Goal: Task Accomplishment & Management: Manage account settings

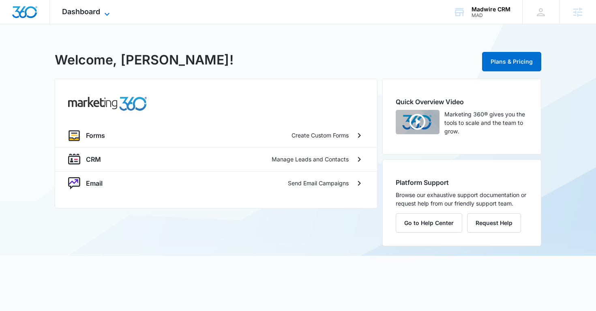
click at [108, 14] on icon at bounding box center [107, 14] width 10 height 10
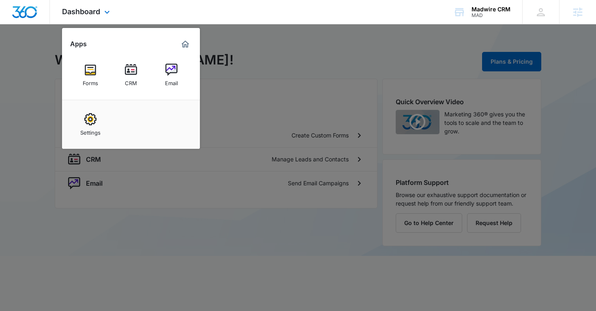
click at [186, 47] on img "Marketing 360® Dashboard" at bounding box center [185, 44] width 10 height 10
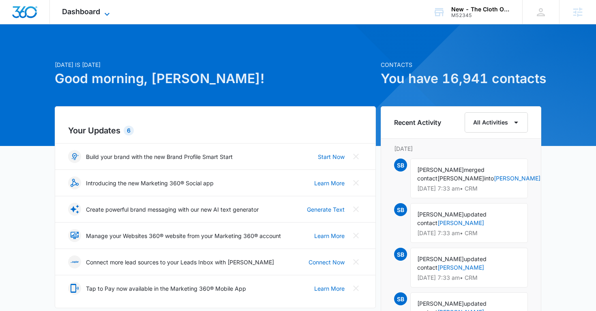
click at [107, 17] on icon at bounding box center [107, 14] width 10 height 10
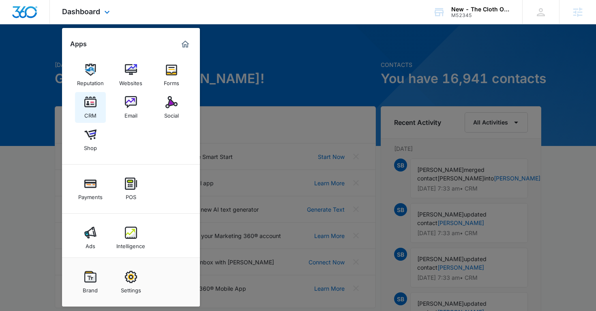
click at [94, 112] on div "CRM" at bounding box center [90, 113] width 12 height 11
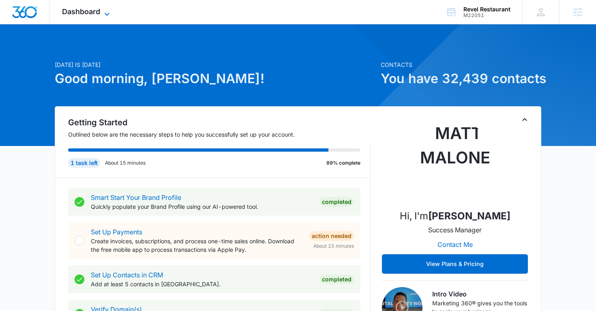
click at [104, 15] on icon at bounding box center [107, 14] width 10 height 10
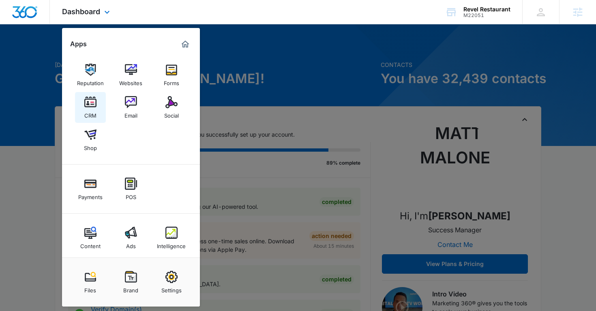
click at [89, 107] on img at bounding box center [90, 102] width 12 height 12
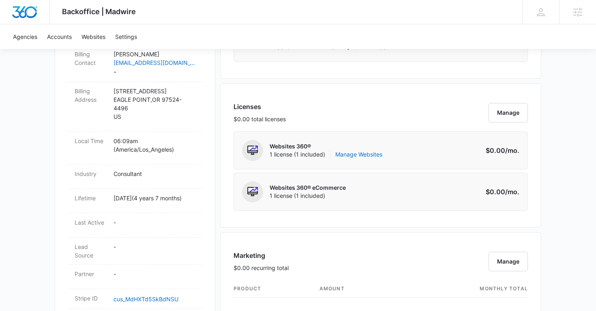
scroll to position [300, 0]
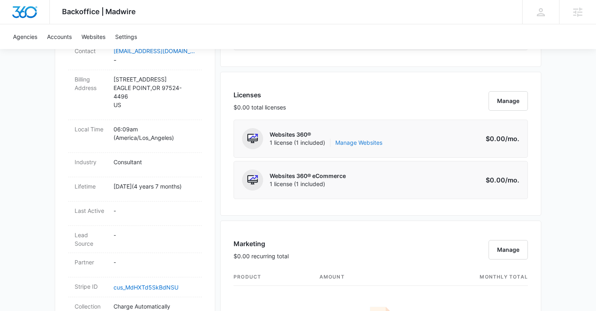
click at [370, 146] on link "Manage Websites" at bounding box center [358, 143] width 47 height 8
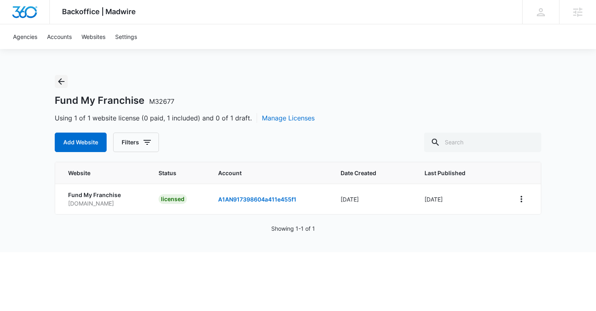
click at [60, 80] on icon "Back" at bounding box center [61, 82] width 10 height 10
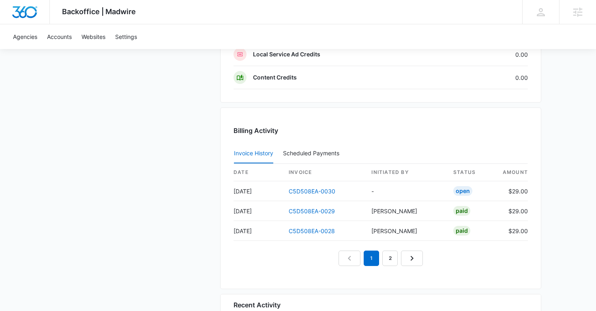
scroll to position [746, 0]
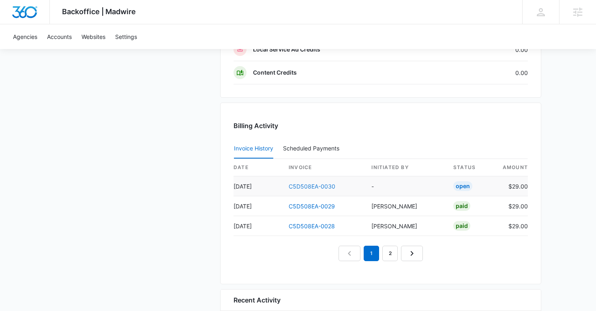
click at [323, 185] on link "C5D508EA-0030" at bounding box center [312, 186] width 47 height 7
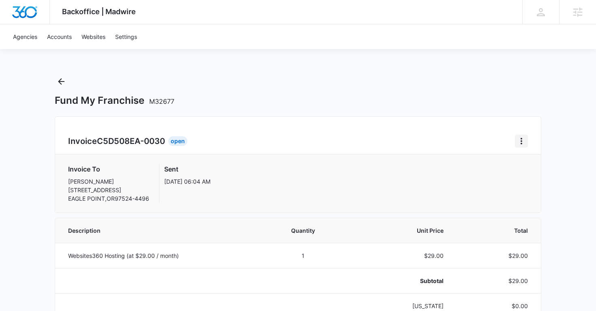
click at [527, 142] on button "Home" at bounding box center [521, 141] width 13 height 13
click at [540, 165] on link "Download Invoice" at bounding box center [548, 163] width 47 height 7
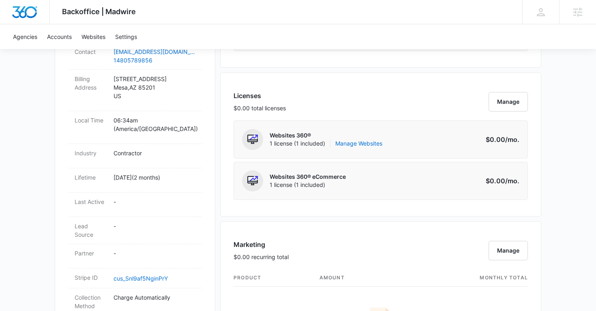
scroll to position [289, 0]
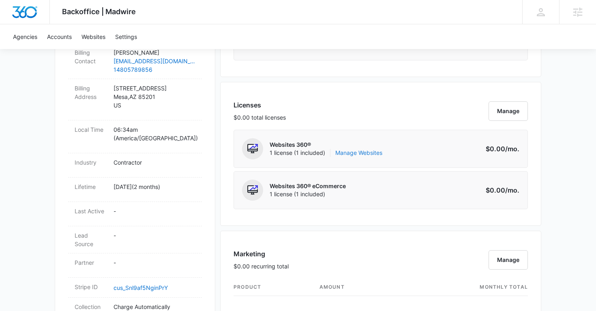
click at [352, 151] on link "Manage Websites" at bounding box center [358, 153] width 47 height 8
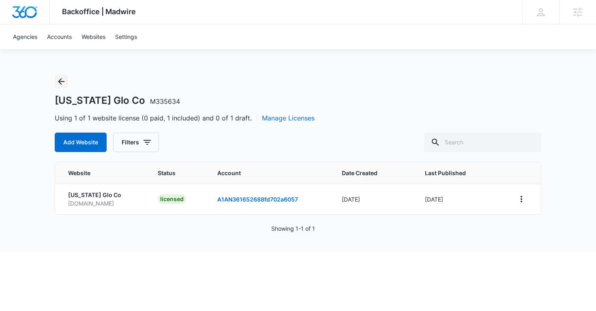
click at [63, 80] on icon "Back" at bounding box center [61, 82] width 10 height 10
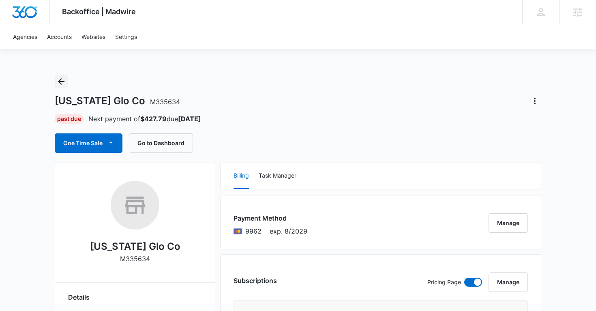
click at [58, 75] on button "Back" at bounding box center [61, 81] width 13 height 13
